Goal: Task Accomplishment & Management: Manage account settings

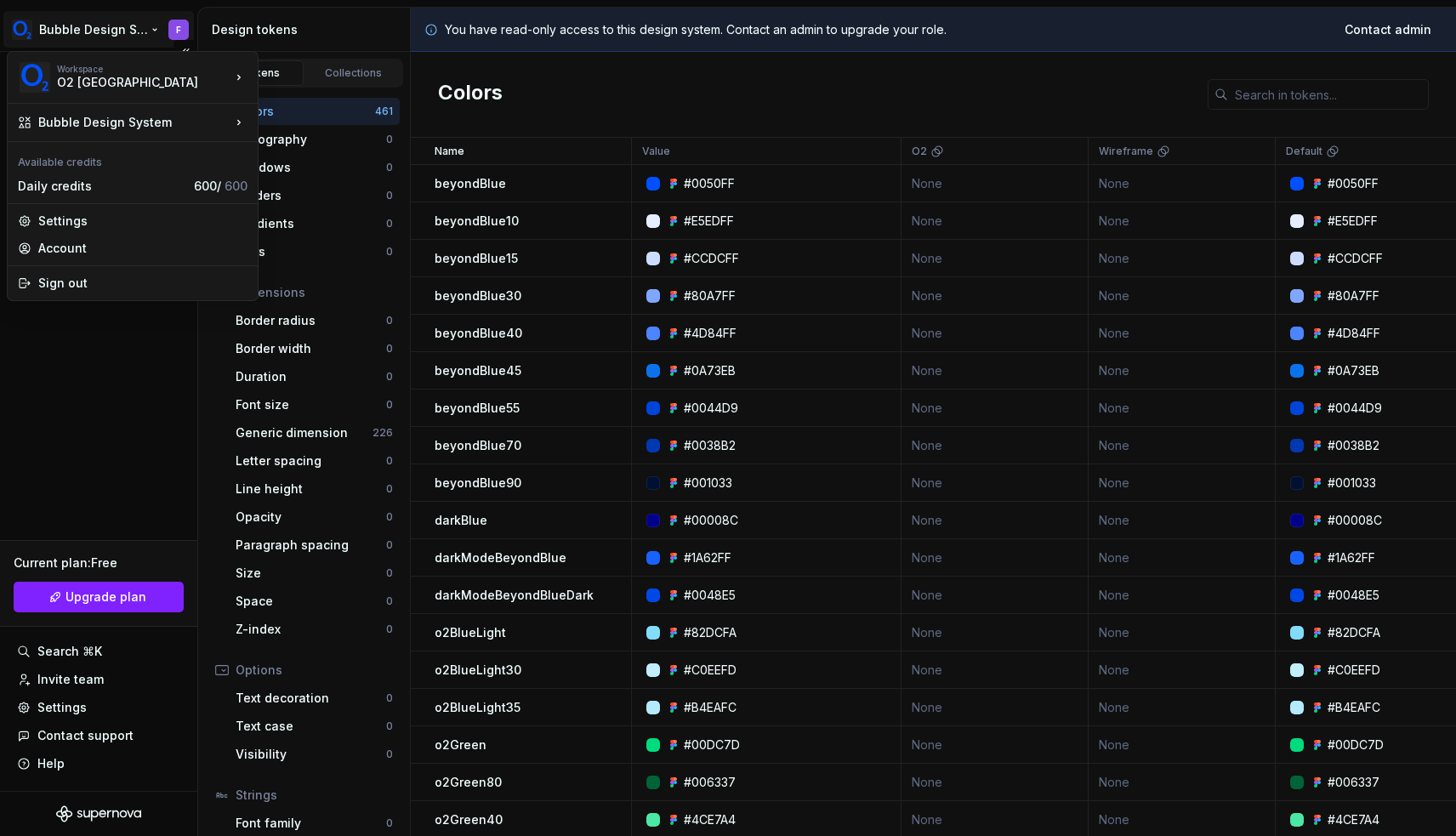
click at [124, 39] on html "Bubble Design System F Documentation Dataset Mixed Design tokens Components Ass…" at bounding box center [728, 418] width 1456 height 836
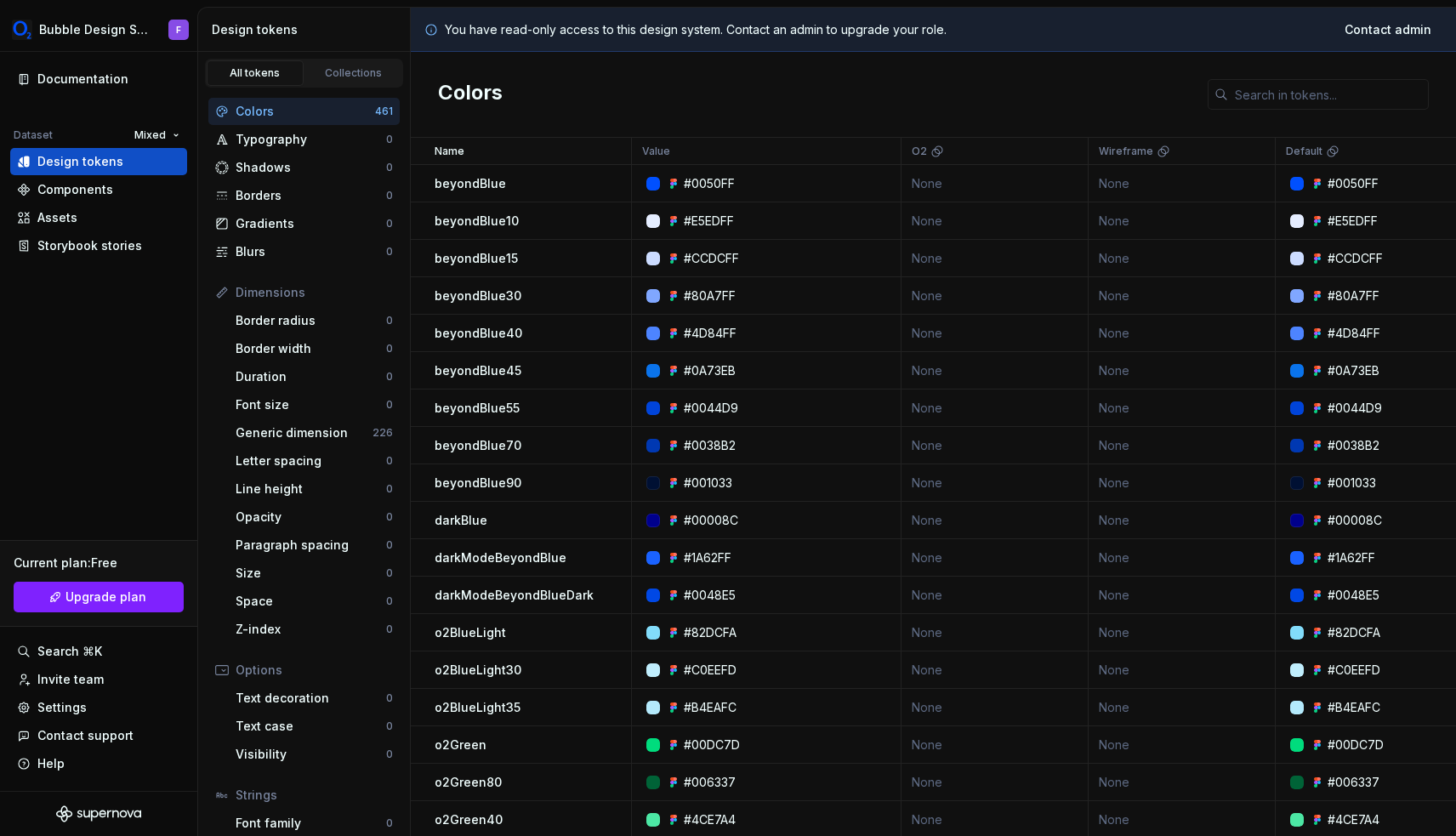
click at [165, 35] on html "Bubble Design System F Documentation Dataset Mixed Design tokens Components Ass…" at bounding box center [728, 418] width 1456 height 836
click at [185, 50] on button "Collapse sidebar" at bounding box center [186, 52] width 24 height 24
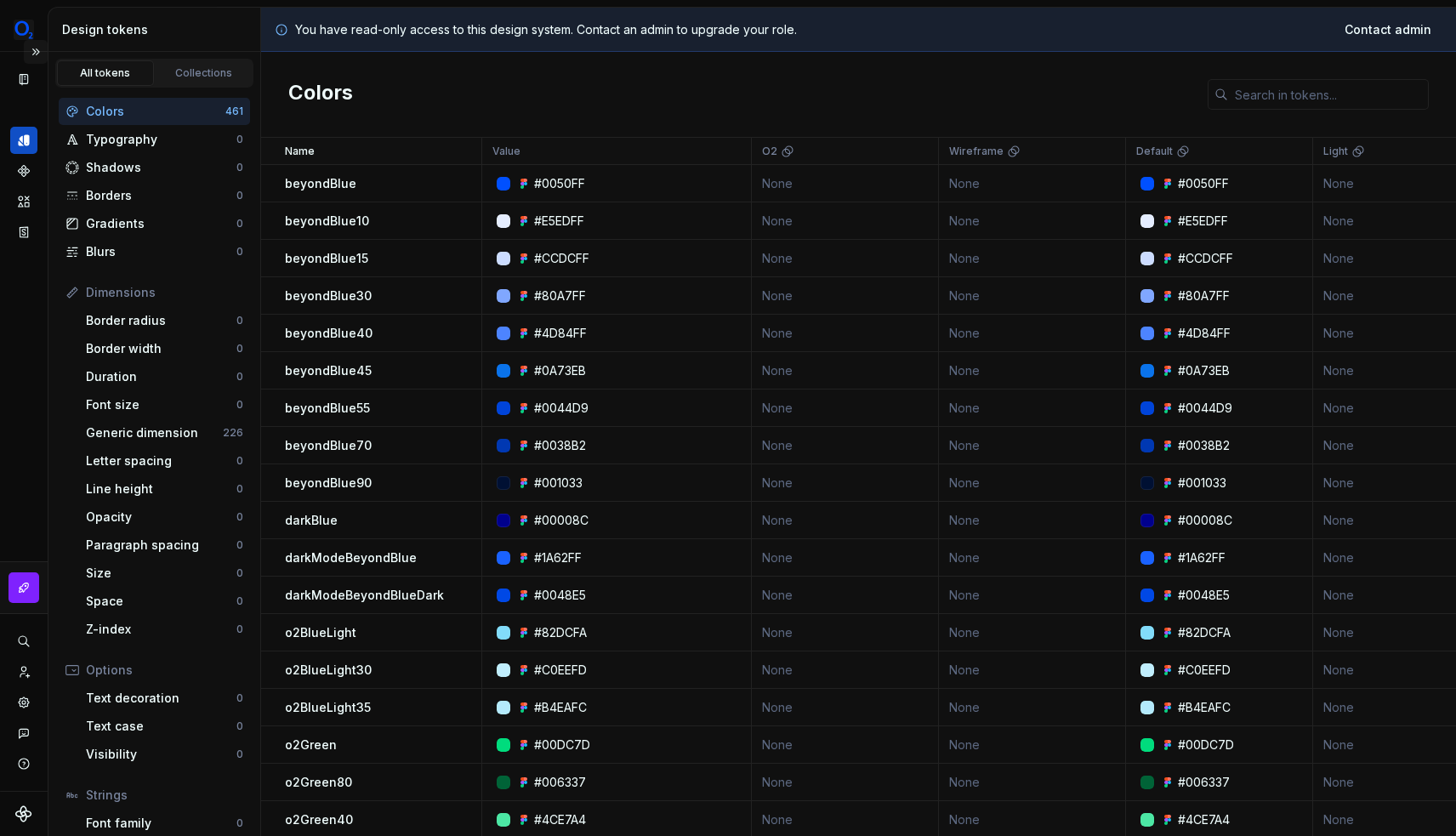
click at [37, 54] on button "Expand sidebar" at bounding box center [36, 52] width 24 height 24
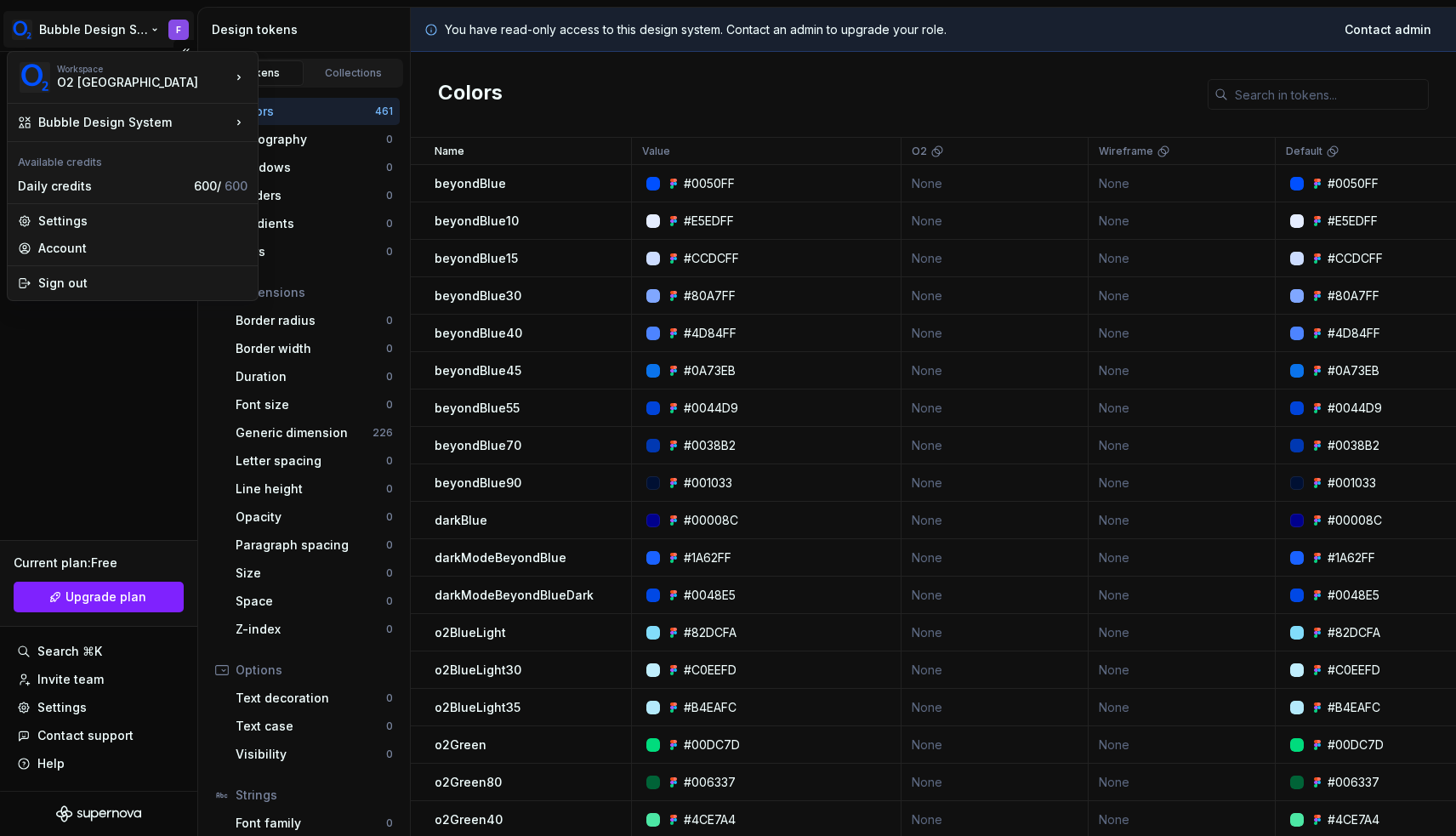
click at [144, 33] on html "Bubble Design System F Documentation Dataset Mixed Design tokens Components Ass…" at bounding box center [728, 418] width 1456 height 836
click at [150, 28] on html "Bubble Design System F Documentation Dataset Mixed Design tokens Components Ass…" at bounding box center [728, 418] width 1456 height 836
click at [96, 244] on div "Account" at bounding box center [142, 249] width 209 height 17
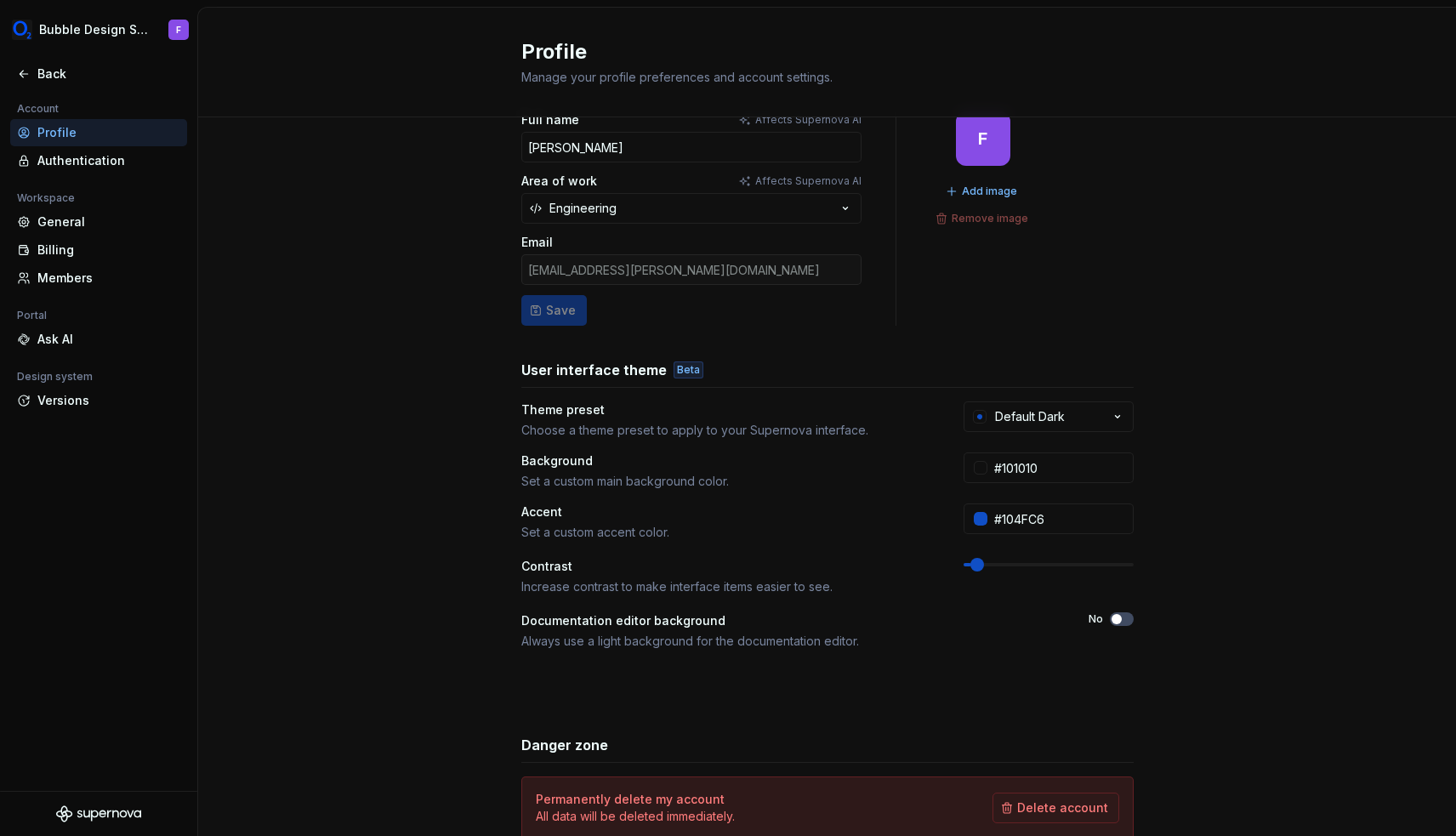
scroll to position [40, 0]
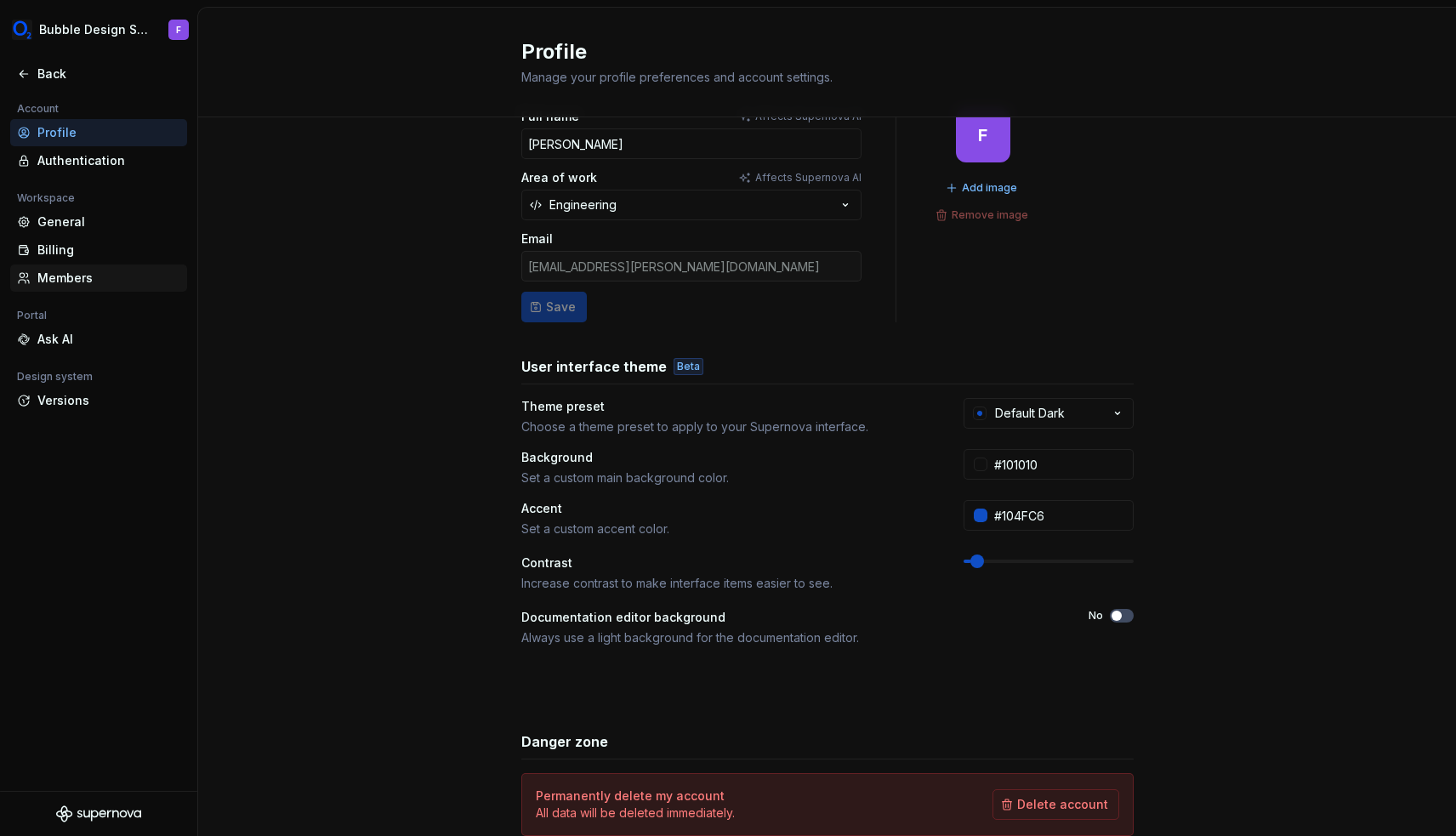
click at [69, 284] on div "Members" at bounding box center [108, 278] width 142 height 17
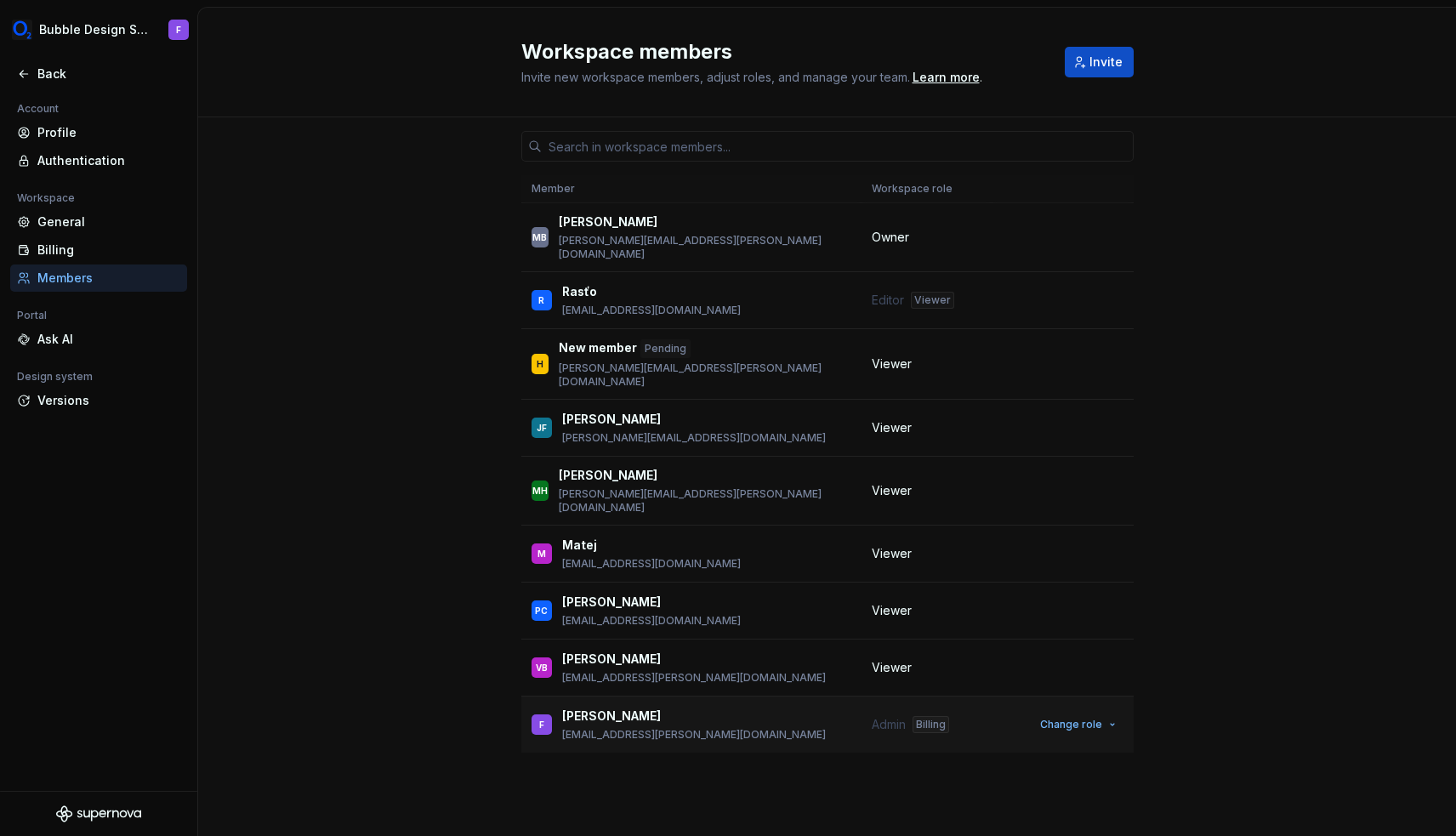
click at [911, 716] on div "Admin Billing" at bounding box center [926, 725] width 110 height 17
click at [1079, 718] on span "Change role" at bounding box center [1071, 725] width 62 height 14
click at [1308, 487] on div "Member Workspace role MB Martin Babic [EMAIL_ADDRESS][PERSON_NAME][DOMAIN_NAME]…" at bounding box center [826, 477] width 1257 height 719
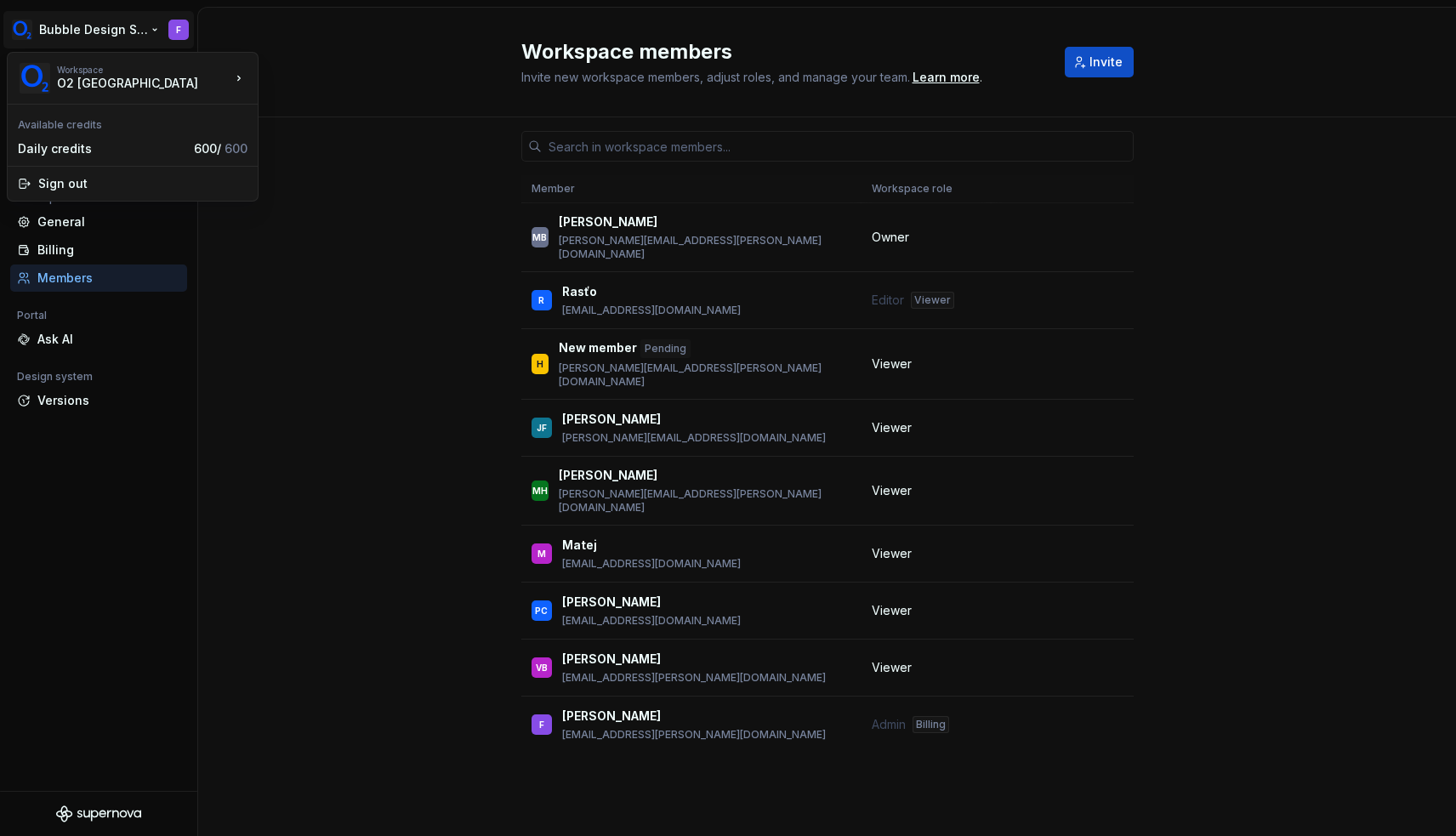
click at [103, 22] on html "Bubble Design System F Back Account Profile Authentication Workspace General Bi…" at bounding box center [728, 418] width 1456 height 836
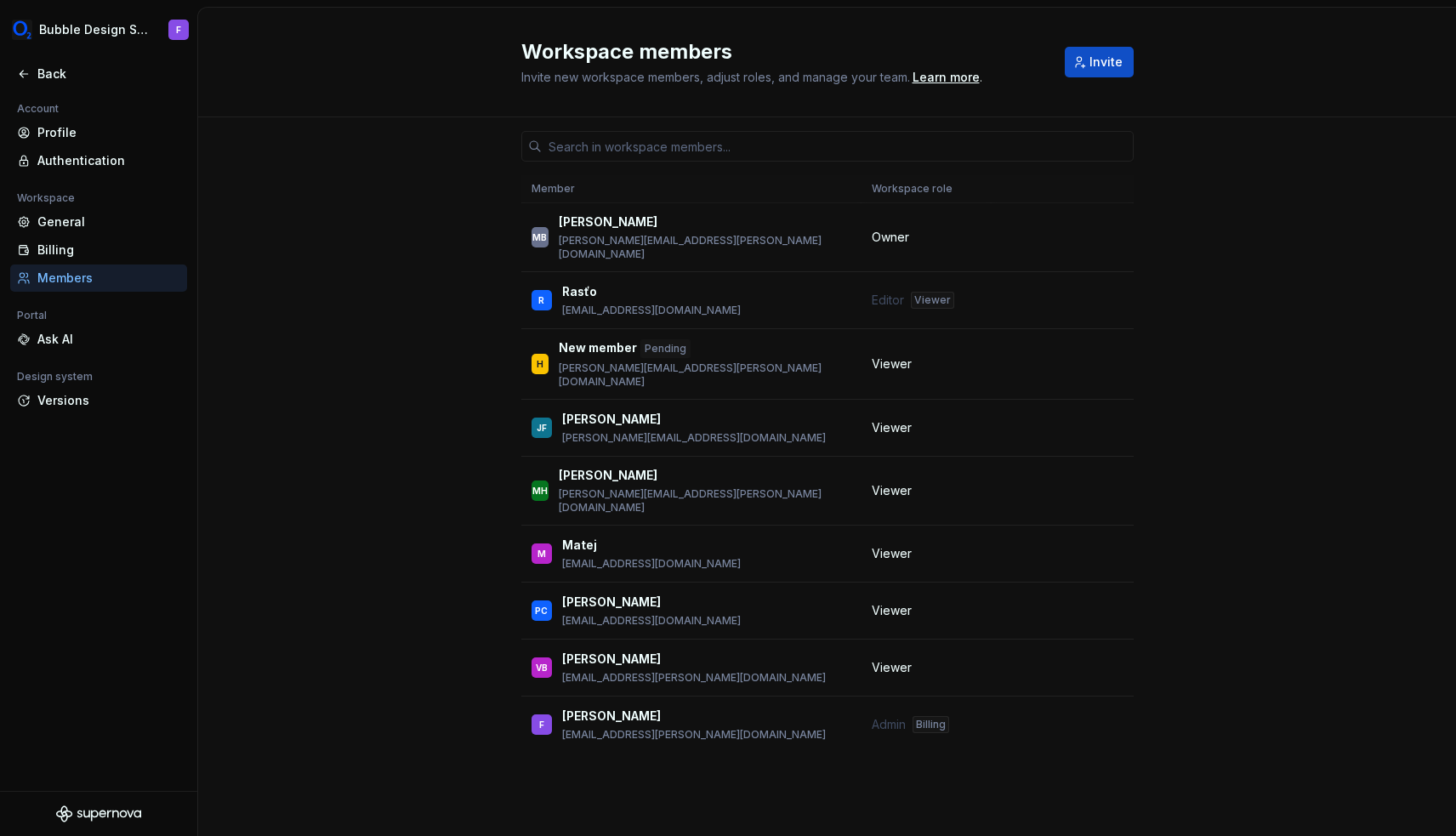
click at [396, 461] on html "Bubble Design System F Back Account Profile Authentication Workspace General Bi…" at bounding box center [728, 418] width 1456 height 836
click at [53, 78] on div "Back" at bounding box center [108, 74] width 142 height 17
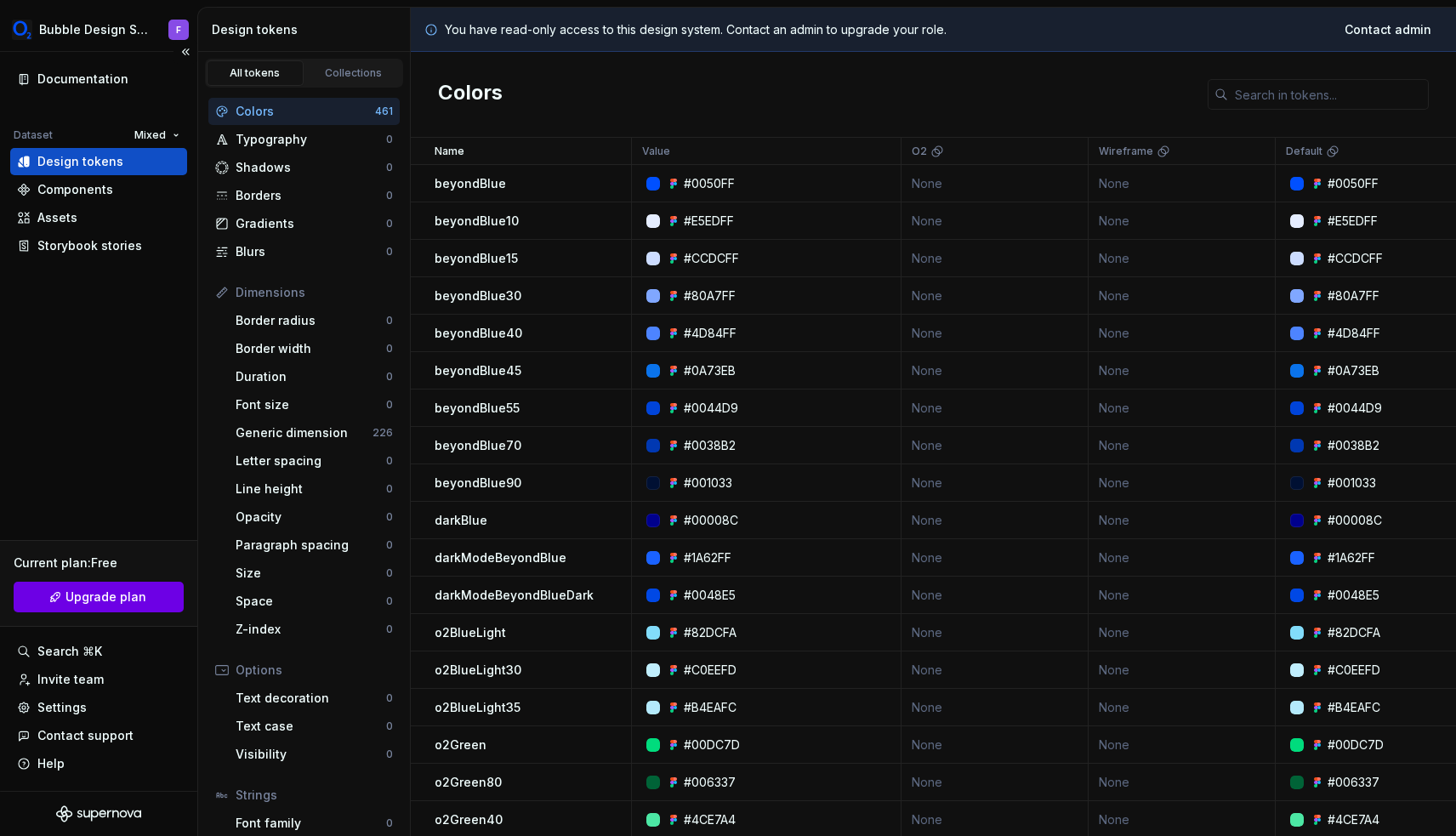
click at [93, 592] on span "Upgrade plan" at bounding box center [106, 597] width 81 height 17
